Goal: Navigation & Orientation: Find specific page/section

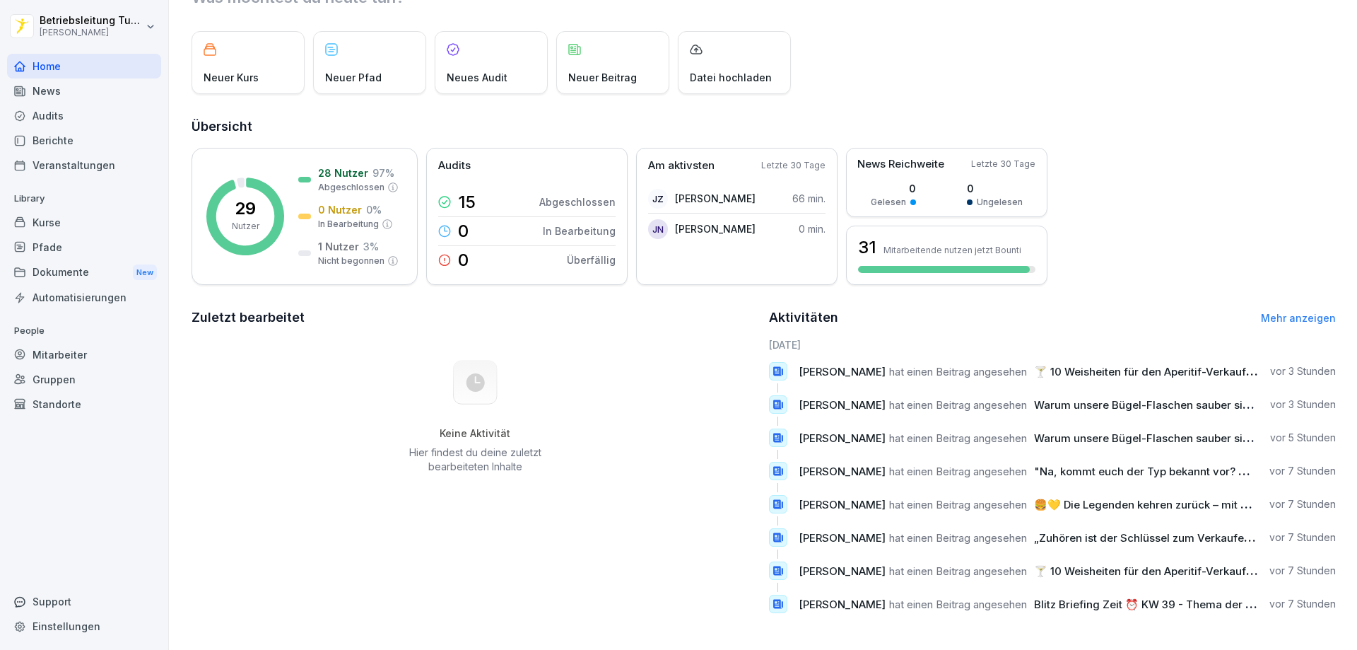
scroll to position [73, 0]
click at [49, 221] on div "Kurse" at bounding box center [84, 222] width 154 height 25
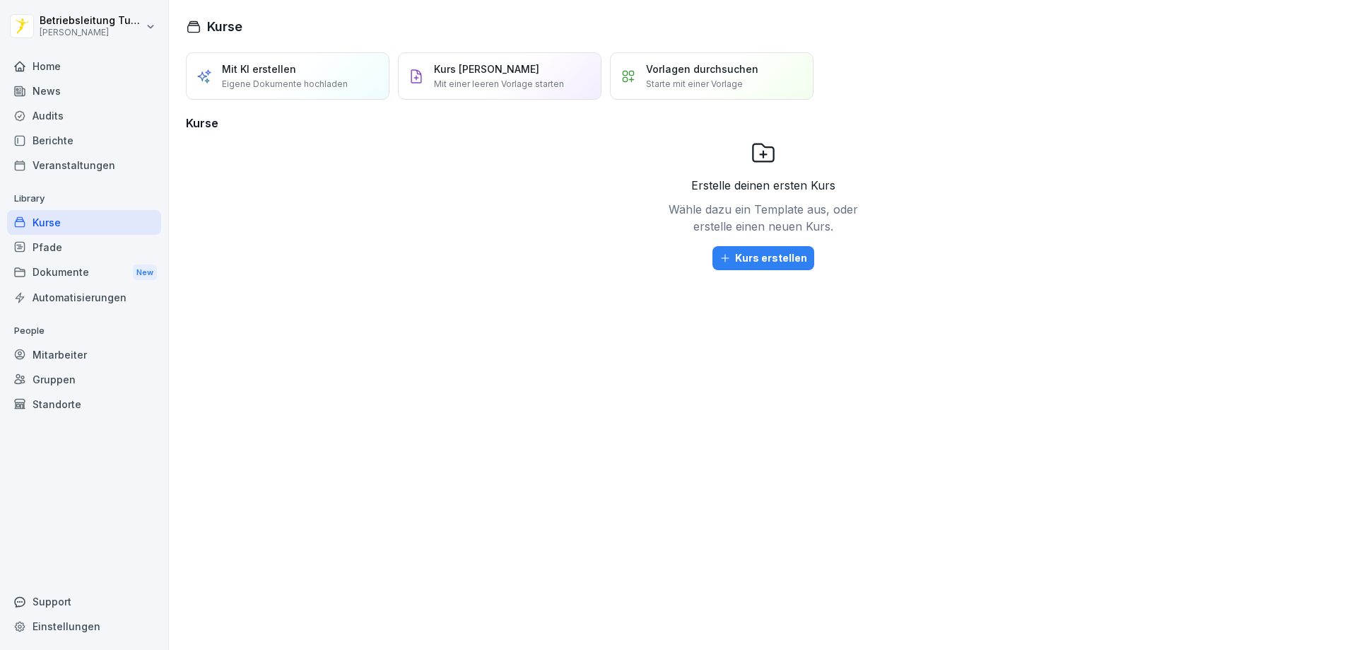
click at [84, 139] on div "Berichte" at bounding box center [84, 140] width 154 height 25
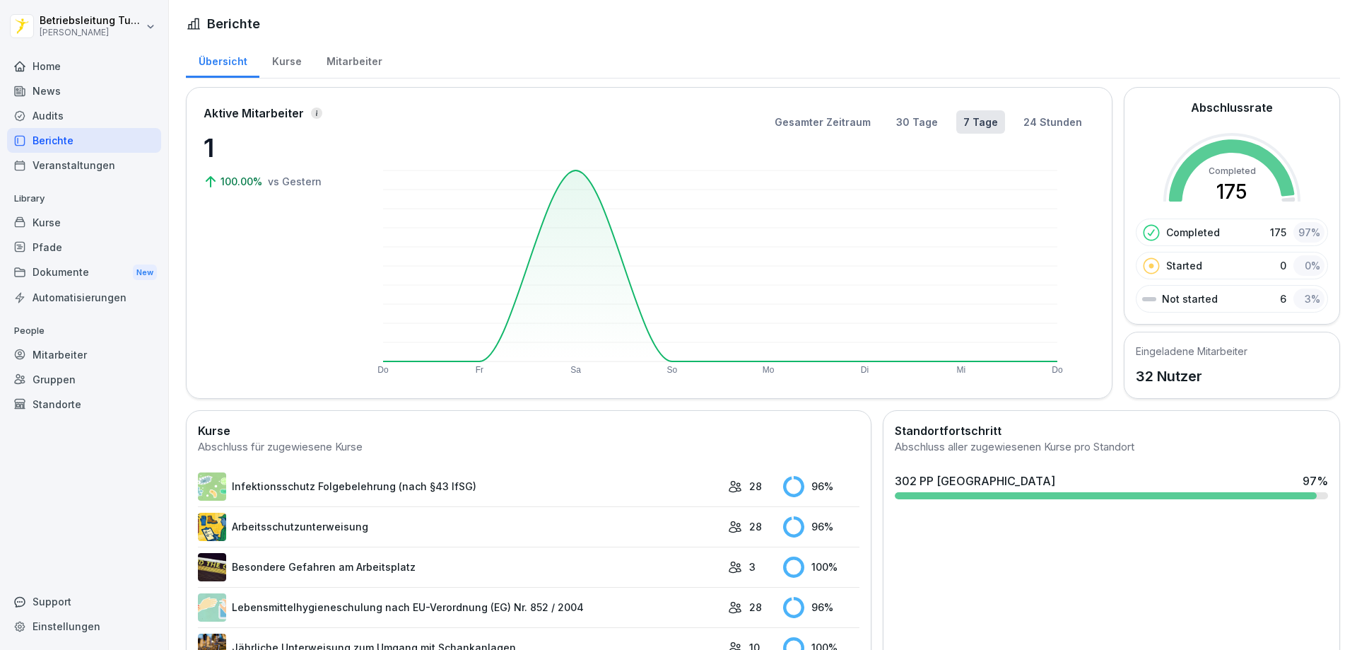
click at [317, 114] on icon at bounding box center [316, 113] width 7 height 7
click at [356, 56] on div "Mitarbeiter" at bounding box center [354, 60] width 81 height 36
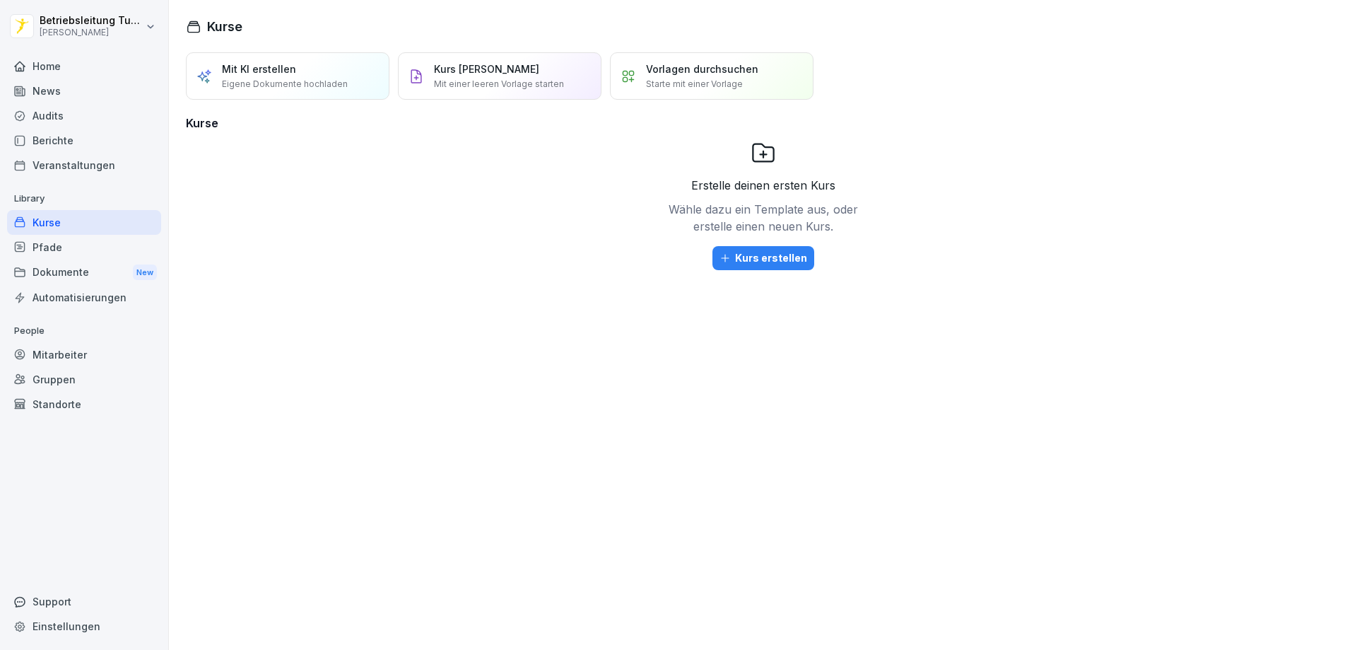
click at [54, 76] on div "Home" at bounding box center [84, 66] width 154 height 25
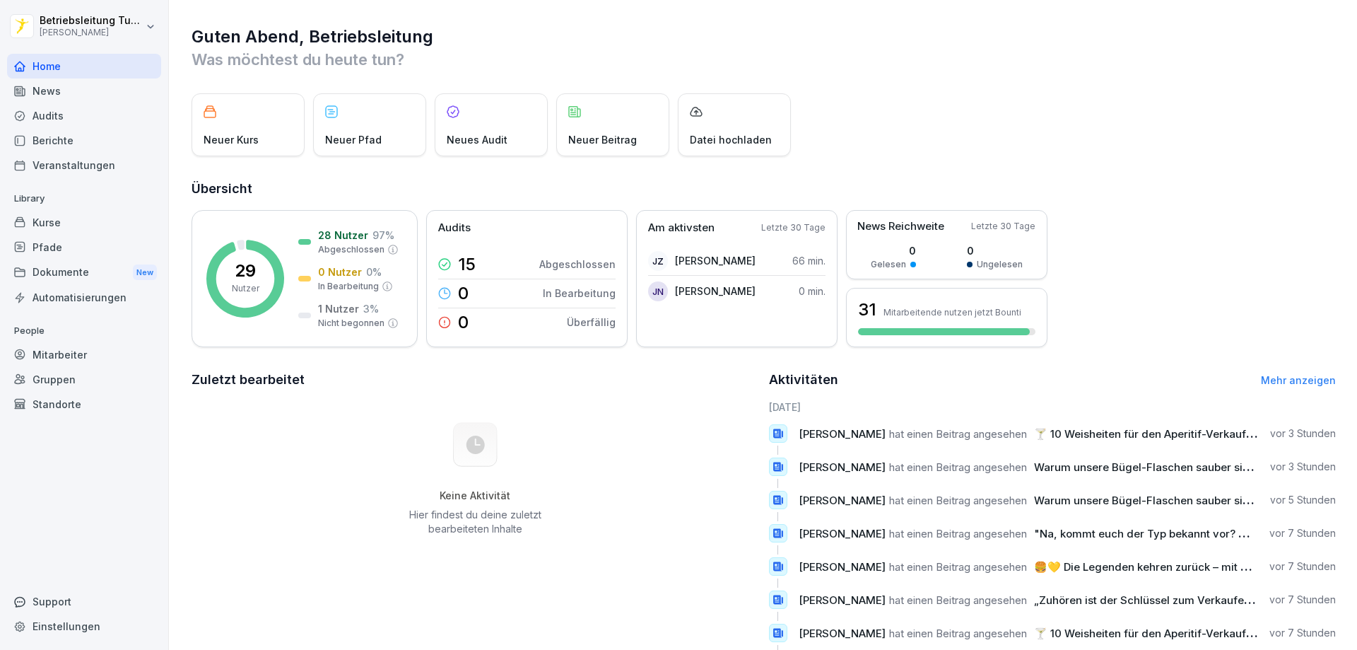
click at [54, 141] on div "Berichte" at bounding box center [84, 140] width 154 height 25
